Goal: Task Accomplishment & Management: Manage account settings

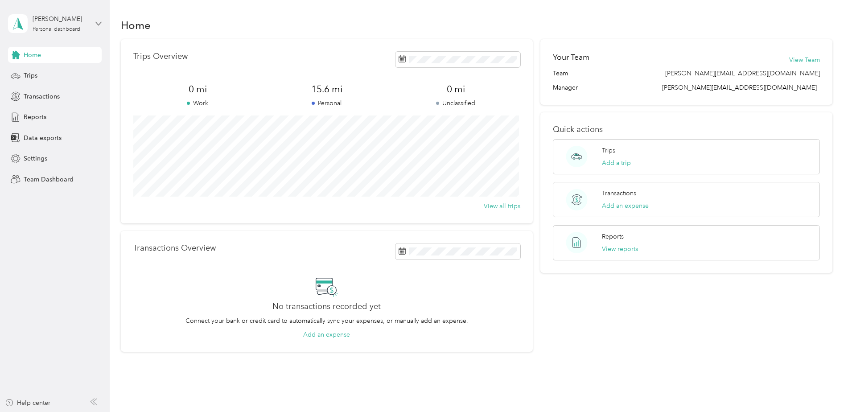
click at [97, 21] on icon at bounding box center [98, 24] width 6 height 6
click at [41, 70] on div "Team dashboard" at bounding box center [40, 72] width 48 height 9
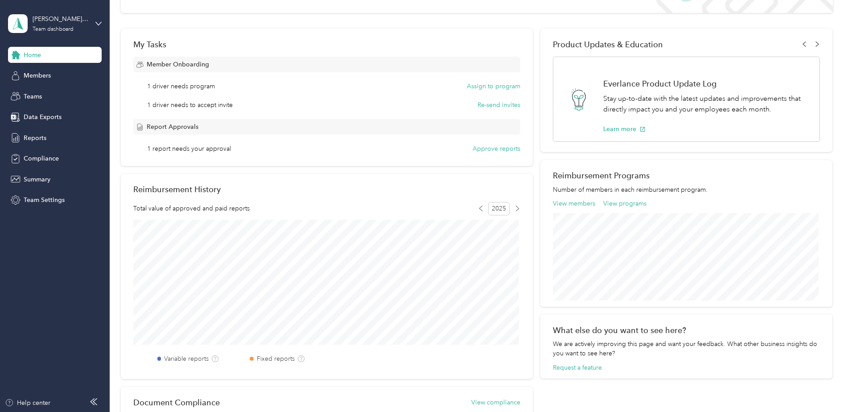
scroll to position [134, 0]
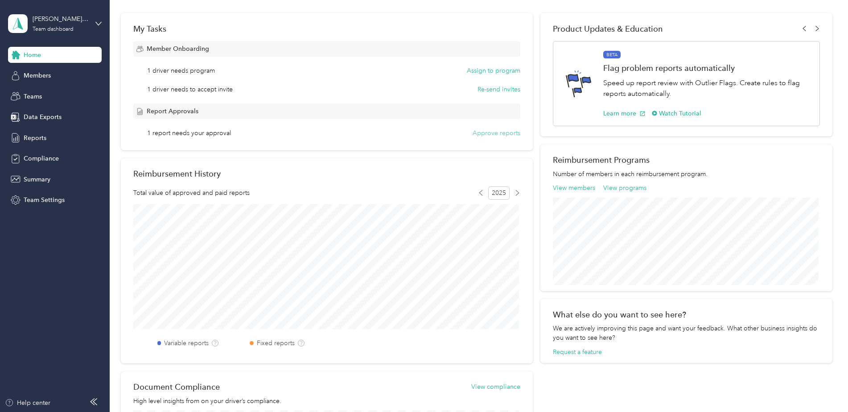
click at [484, 133] on button "Approve reports" at bounding box center [496, 132] width 48 height 9
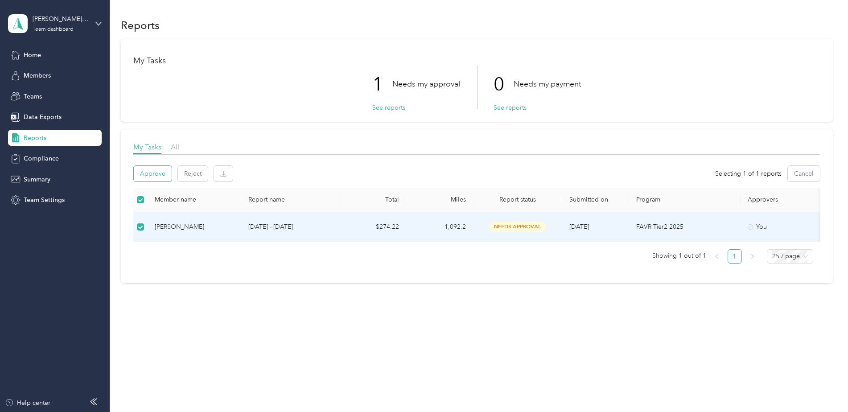
click at [152, 172] on button "Approve" at bounding box center [153, 174] width 38 height 16
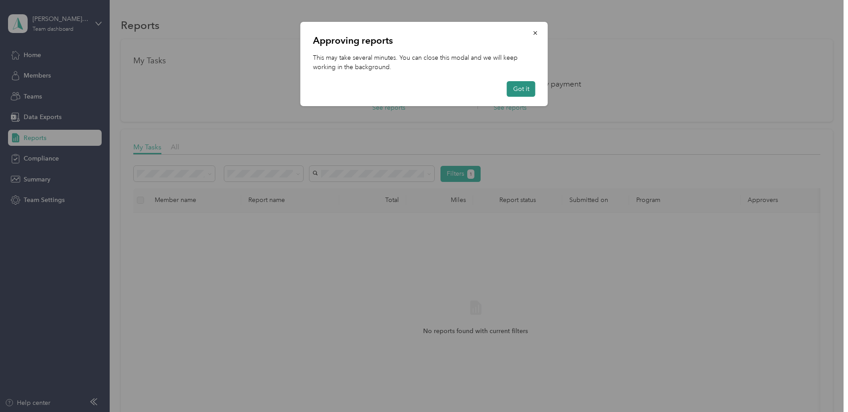
click at [517, 88] on button "Got it" at bounding box center [521, 89] width 29 height 16
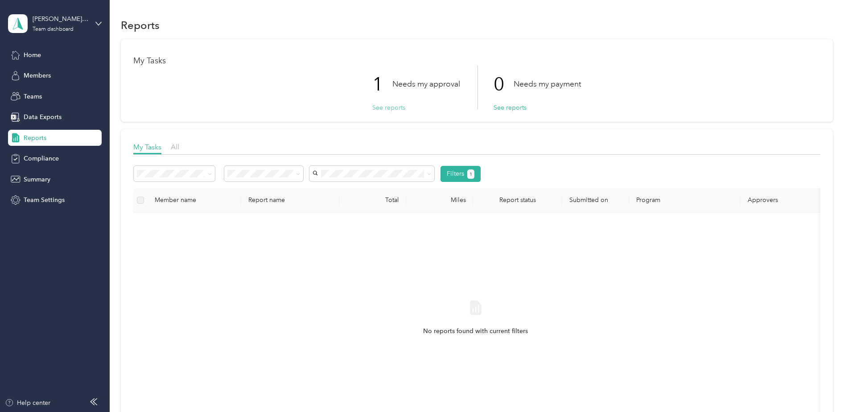
click at [388, 108] on button "See reports" at bounding box center [388, 107] width 33 height 9
click at [390, 107] on button "See reports" at bounding box center [388, 107] width 33 height 9
click at [377, 107] on button "See reports" at bounding box center [388, 107] width 33 height 9
click at [390, 107] on button "See reports" at bounding box center [388, 107] width 33 height 9
click at [33, 54] on span "Home" at bounding box center [32, 54] width 17 height 9
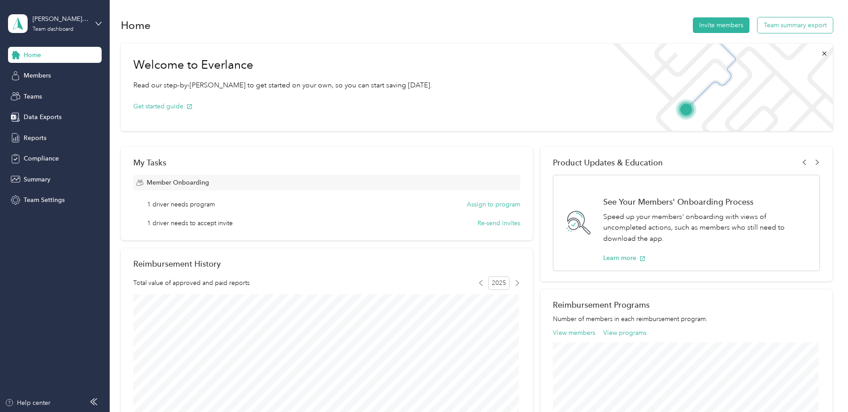
click at [790, 24] on button "Team summary export" at bounding box center [794, 25] width 75 height 16
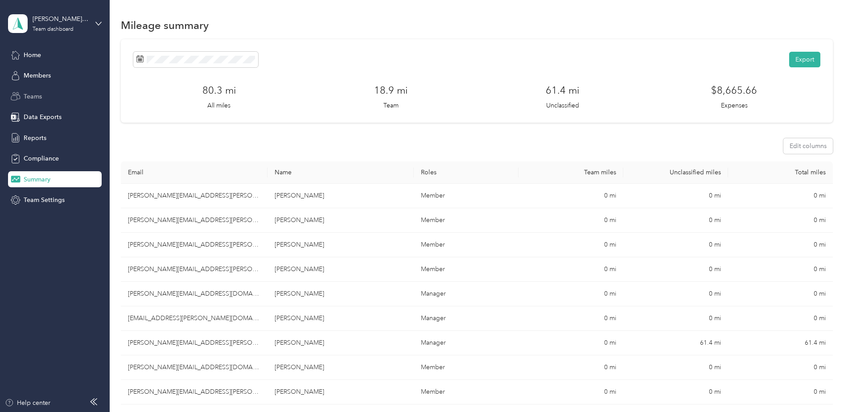
click at [31, 96] on span "Teams" at bounding box center [33, 96] width 18 height 9
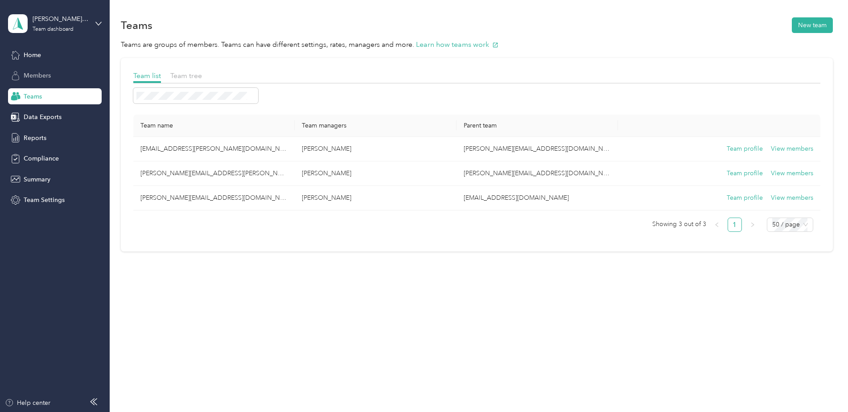
click at [36, 75] on span "Members" at bounding box center [37, 75] width 27 height 9
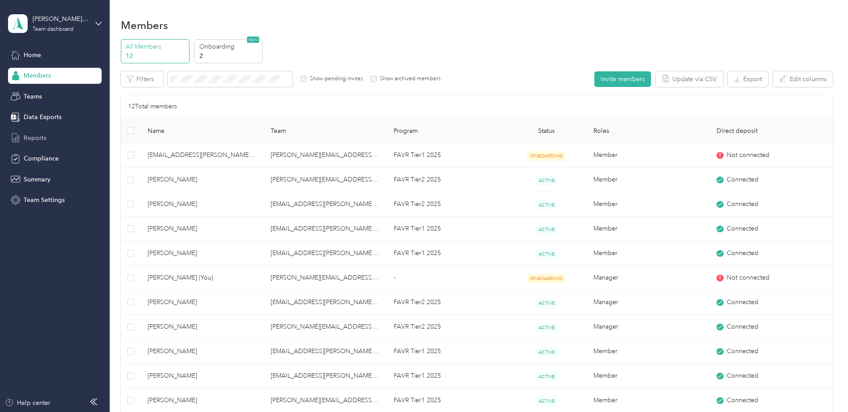
click at [31, 136] on span "Reports" at bounding box center [35, 137] width 23 height 9
